Goal: Information Seeking & Learning: Understand process/instructions

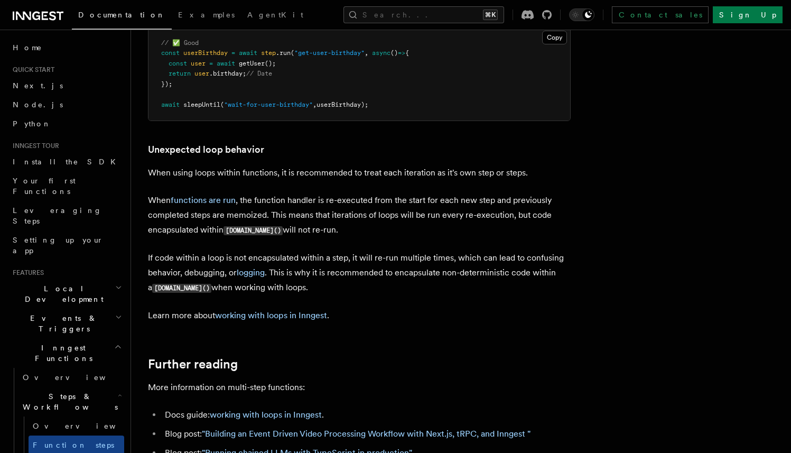
scroll to position [3289, 0]
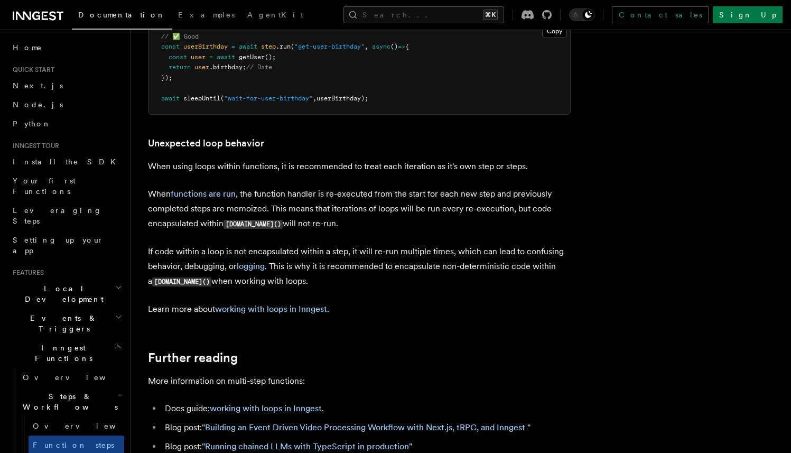
click at [398, 215] on p "When functions are run , the function handler is re-executed from the start for…" at bounding box center [359, 208] width 423 height 45
click at [377, 231] on p "When functions are run , the function handler is re-executed from the start for…" at bounding box center [359, 208] width 423 height 45
click at [333, 231] on p "When functions are run , the function handler is re-executed from the start for…" at bounding box center [359, 208] width 423 height 45
drag, startPoint x: 297, startPoint y: 292, endPoint x: 143, endPoint y: 178, distance: 191.5
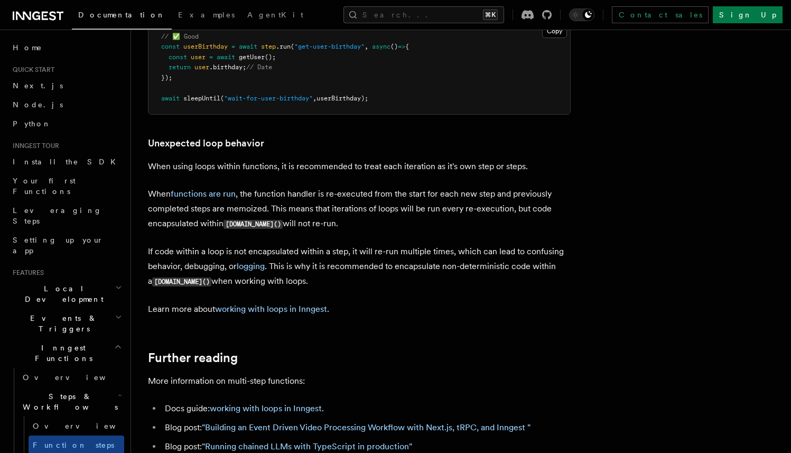
copy article "When using loops within functions, it is recommended to treat each iteration as…"
drag, startPoint x: 301, startPoint y: 295, endPoint x: 648, endPoint y: 125, distance: 386.7
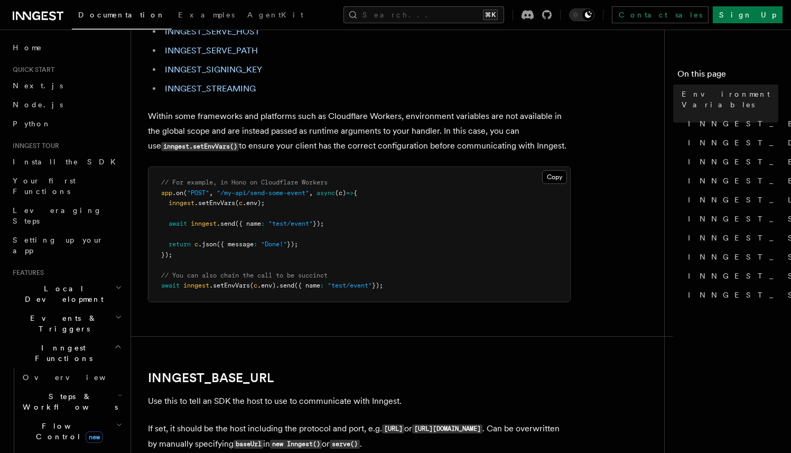
scroll to position [239, 0]
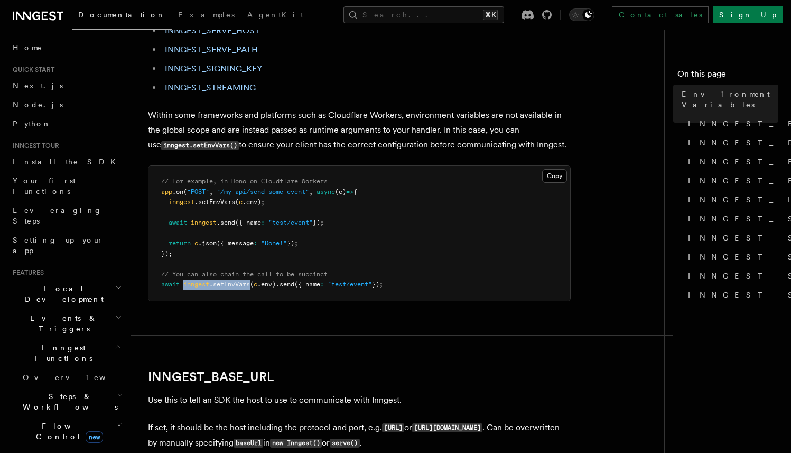
drag, startPoint x: 184, startPoint y: 286, endPoint x: 252, endPoint y: 285, distance: 67.6
click at [252, 285] on span "await inngest .setEnvVars ( c .env) .send ({ name : "test/event" });" at bounding box center [272, 283] width 222 height 7
copy span "inngest .setEnvVars"
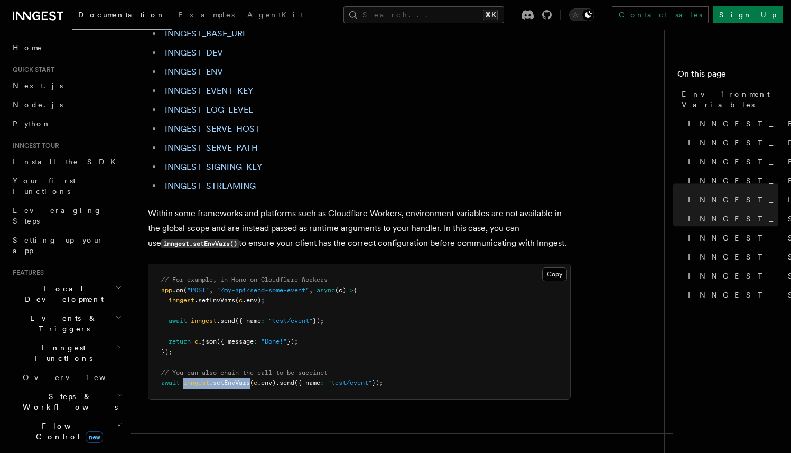
scroll to position [0, 0]
